Goal: Information Seeking & Learning: Learn about a topic

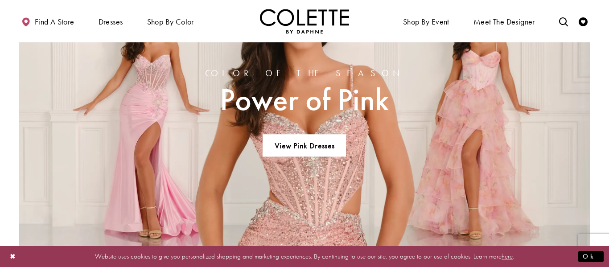
scroll to position [609, 0]
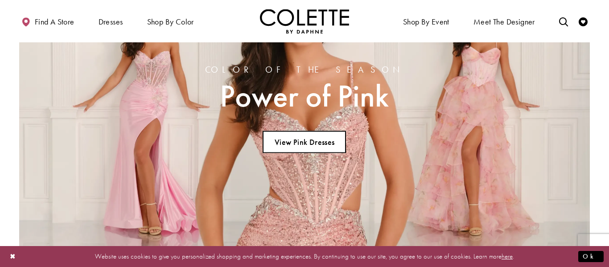
click at [334, 143] on link "View Pink Dresses" at bounding box center [304, 142] width 83 height 22
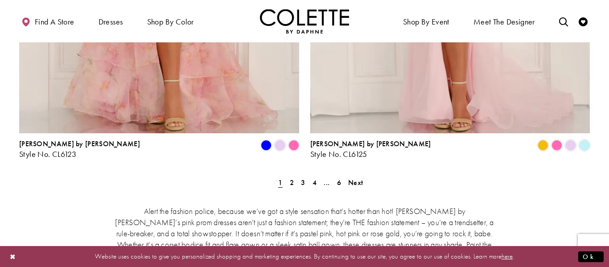
scroll to position [1698, 0]
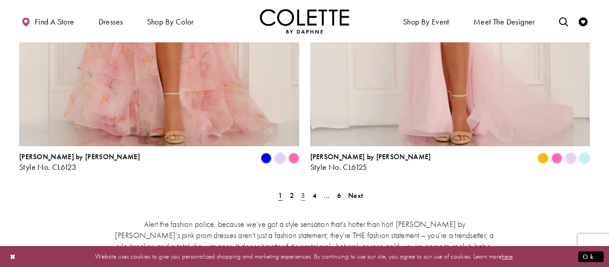
click at [299, 189] on link "3" at bounding box center [302, 195] width 9 height 13
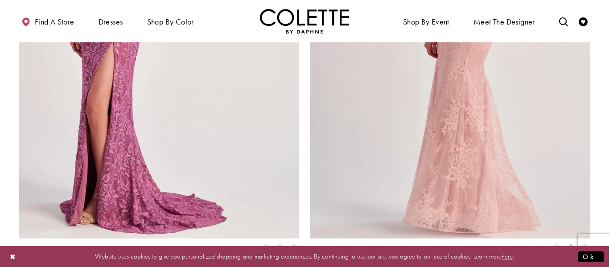
scroll to position [1609, 0]
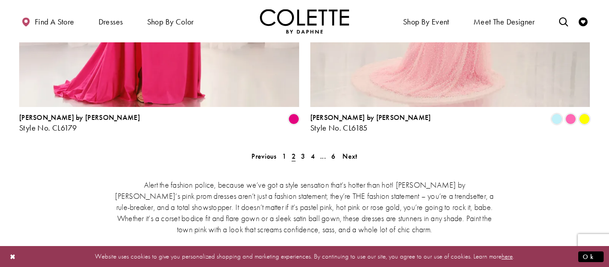
scroll to position [1742, 0]
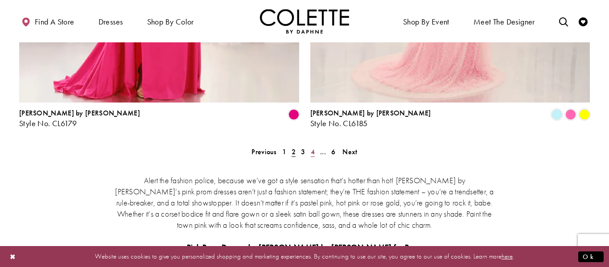
click at [312, 147] on span "4" at bounding box center [313, 151] width 4 height 9
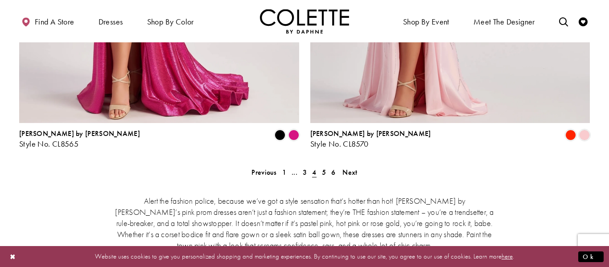
scroll to position [1722, 0]
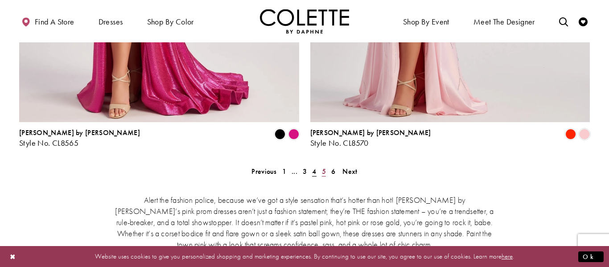
click at [322, 167] on span "5" at bounding box center [324, 171] width 4 height 9
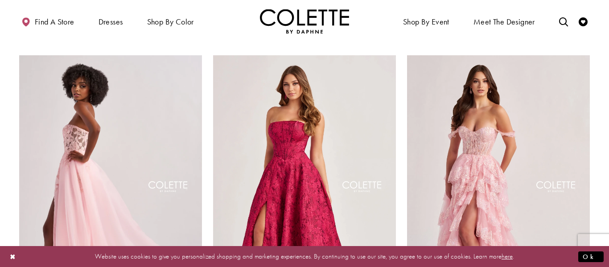
scroll to position [725, 0]
click at [556, 194] on img "Visit Colette by Daphne Style No. CL8690 Page" at bounding box center [498, 188] width 183 height 266
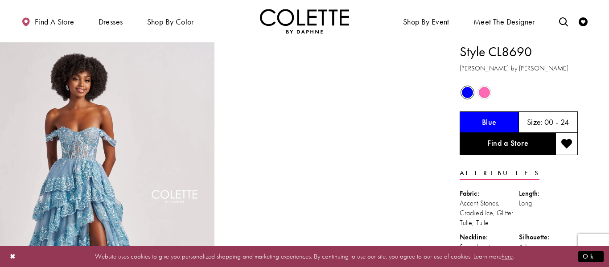
click at [487, 97] on span "Product color controls state depends on size chosen" at bounding box center [484, 92] width 11 height 11
